Goal: Check status

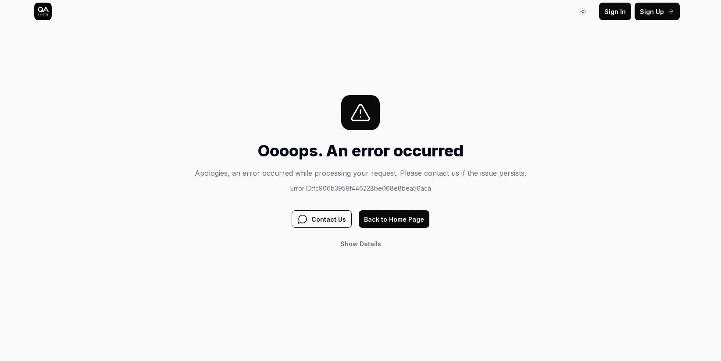
click at [614, 17] on button "Sign In" at bounding box center [615, 12] width 32 height 18
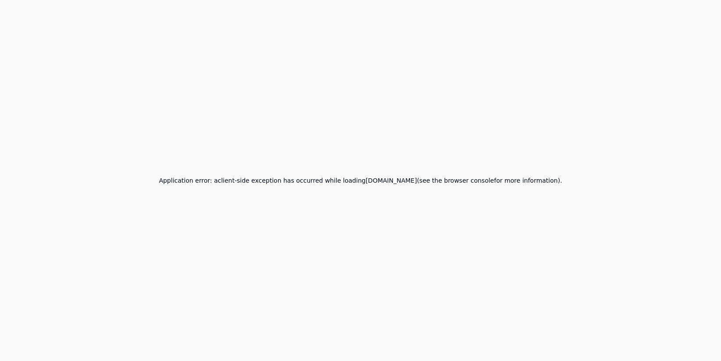
click at [386, 235] on div "Application error: a client -side exception has occurred while loading [DOMAIN_…" at bounding box center [360, 180] width 721 height 361
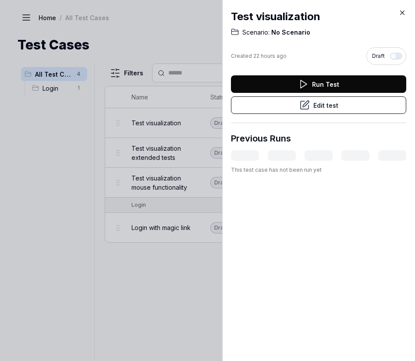
click at [330, 88] on button "Run Test" at bounding box center [318, 84] width 175 height 18
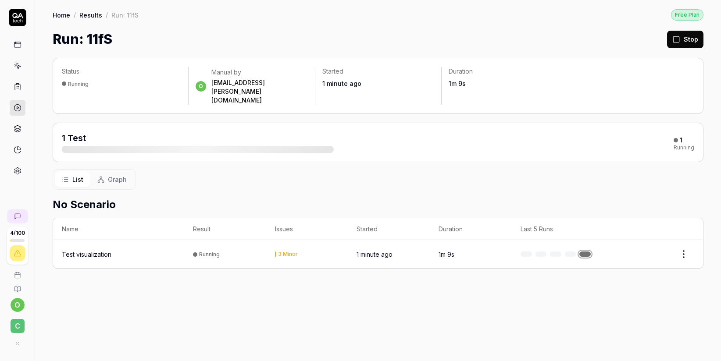
click at [363, 139] on div "1 Test 1 Running" at bounding box center [378, 142] width 651 height 39
click at [363, 137] on div "1 Test 1 Running" at bounding box center [378, 142] width 651 height 39
click at [320, 252] on div "3 Minor" at bounding box center [307, 254] width 64 height 5
click at [318, 252] on div "3 Minor" at bounding box center [307, 254] width 64 height 5
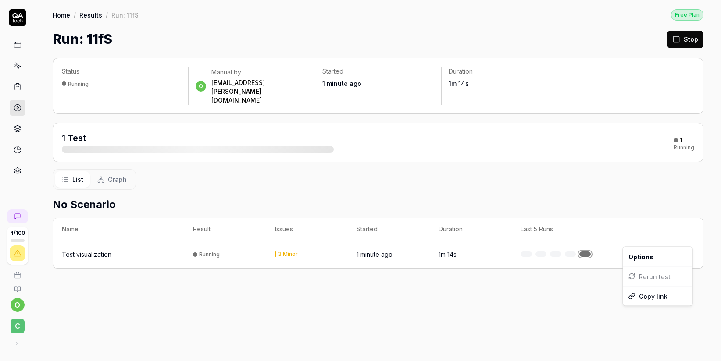
click at [683, 232] on html "4 / 100 o C Home / Results / Run: 11fS Free Plan Home / Results / Run: 11fS Fre…" at bounding box center [360, 180] width 721 height 361
click at [150, 240] on html "4 / 100 o C Home / Results / Run: 11fS Free Plan Home / Results / Run: 11fS Fre…" at bounding box center [360, 180] width 721 height 361
click at [148, 250] on div "Test visualization" at bounding box center [119, 254] width 114 height 9
click at [117, 175] on span "Graph" at bounding box center [117, 179] width 19 height 9
